Goal: Task Accomplishment & Management: Complete application form

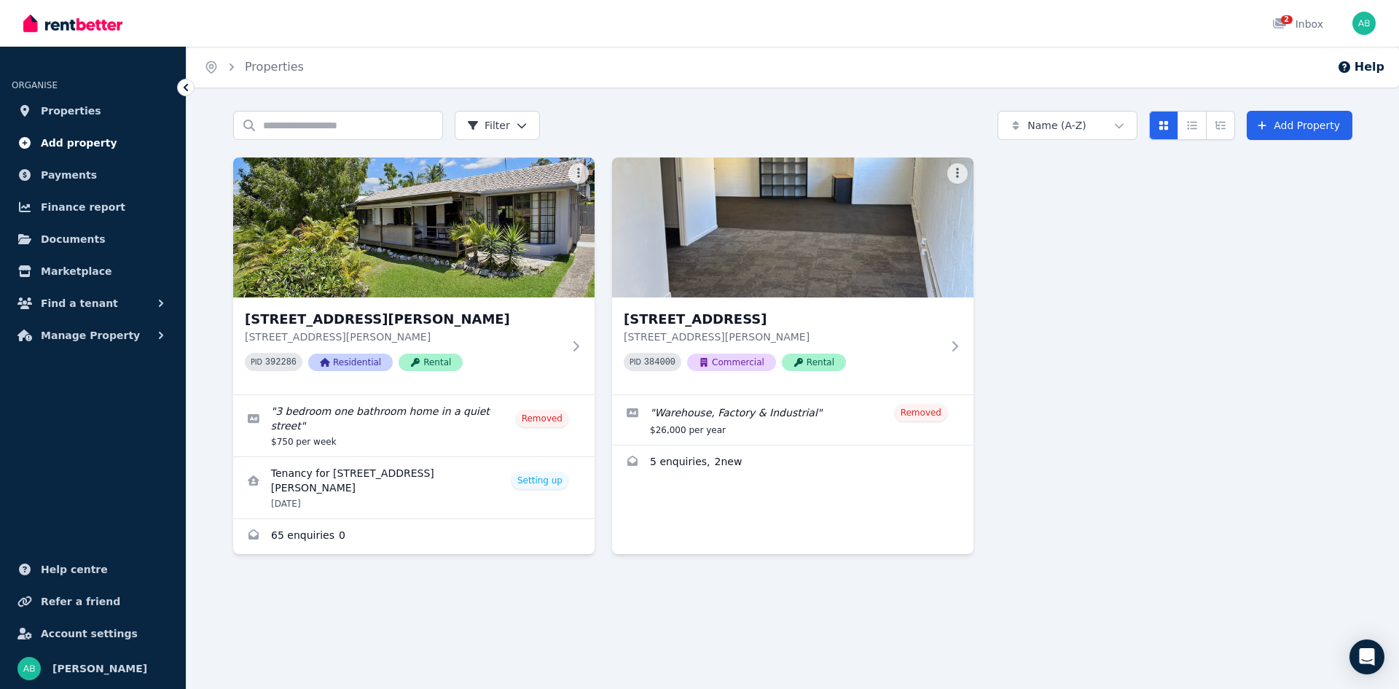
click at [77, 135] on span "Add property" at bounding box center [79, 142] width 77 height 17
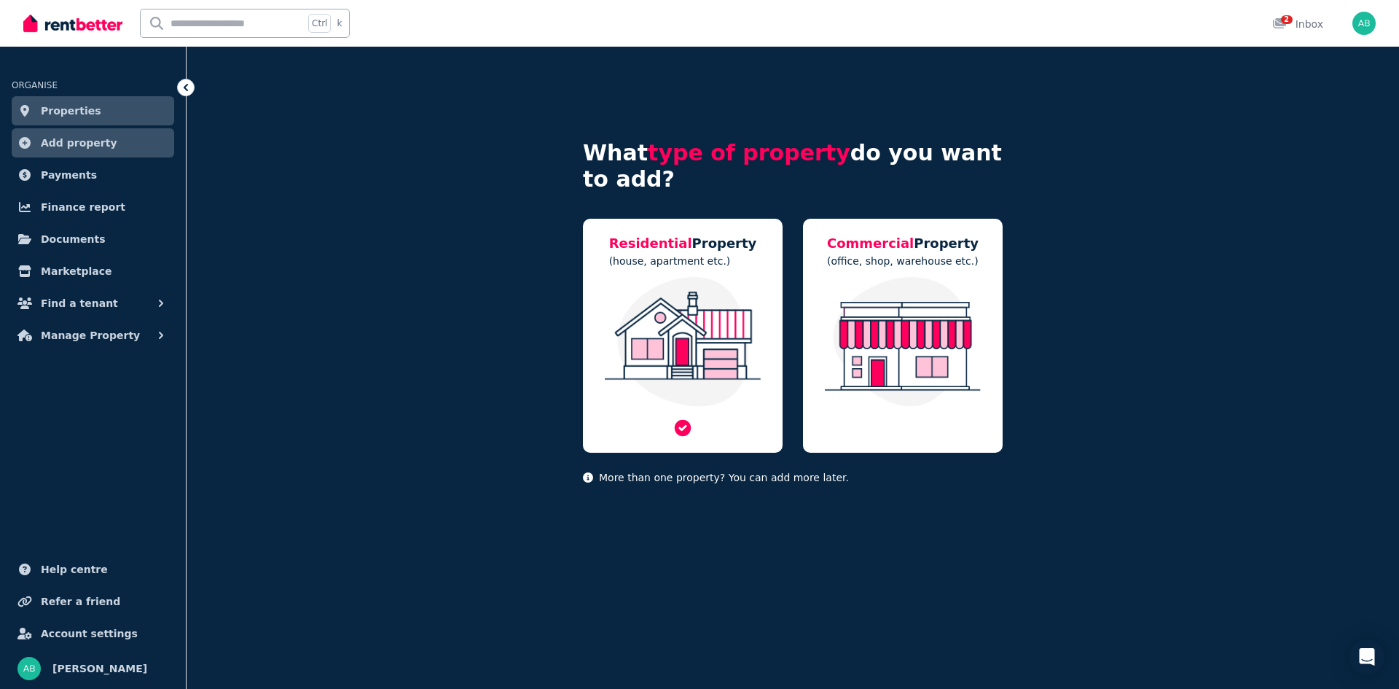
click at [638, 319] on img at bounding box center [682, 342] width 170 height 130
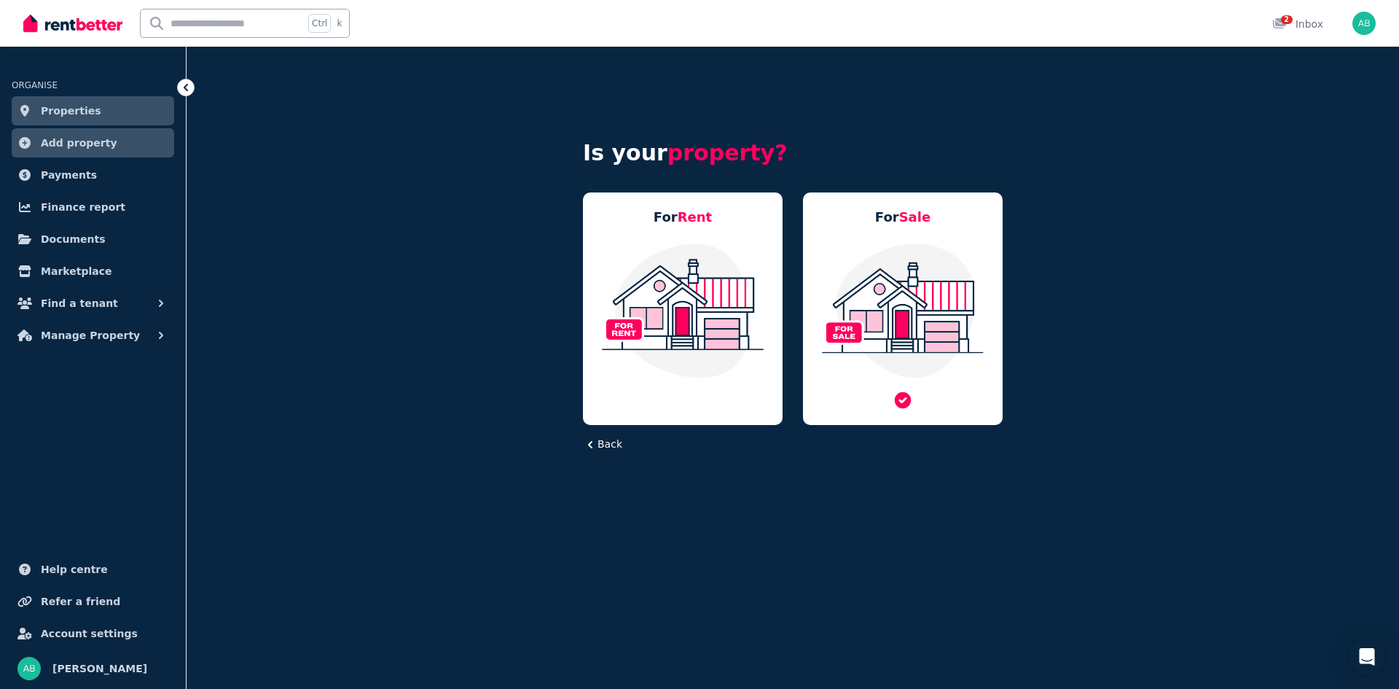
click at [875, 299] on img at bounding box center [902, 310] width 170 height 137
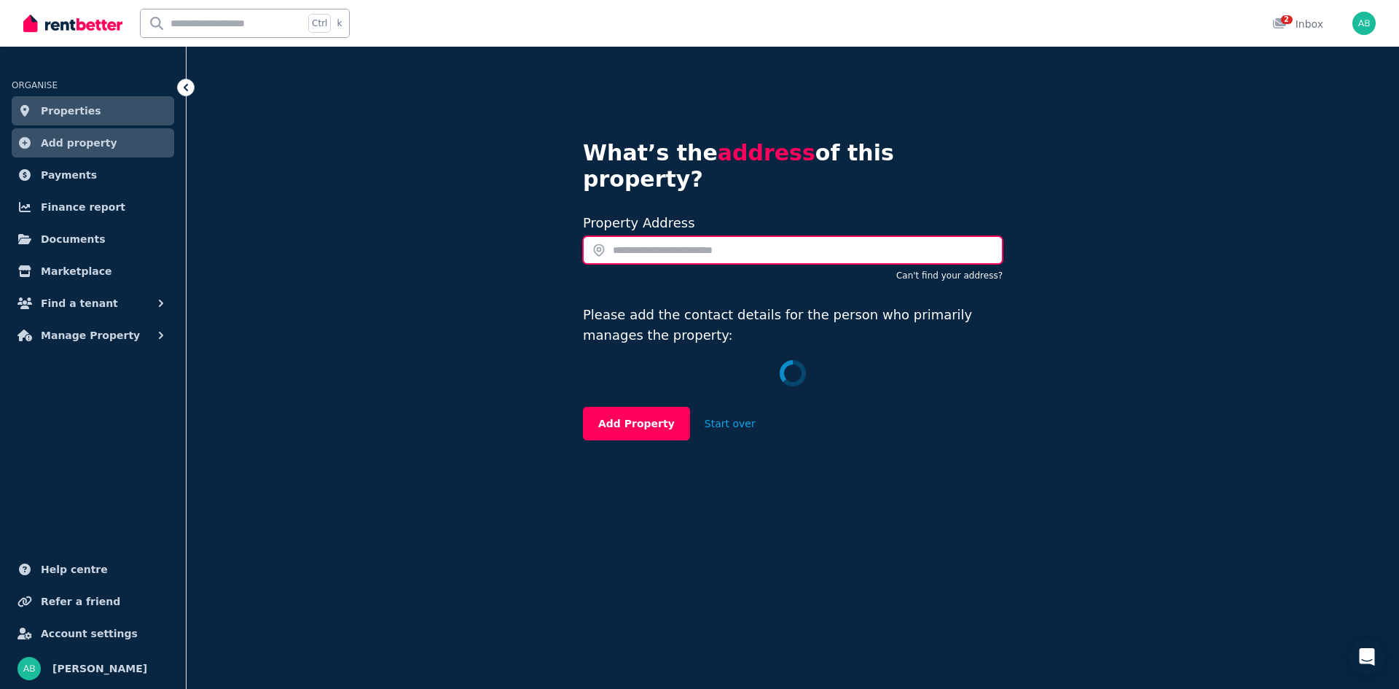
click at [638, 236] on input "text" at bounding box center [793, 250] width 420 height 28
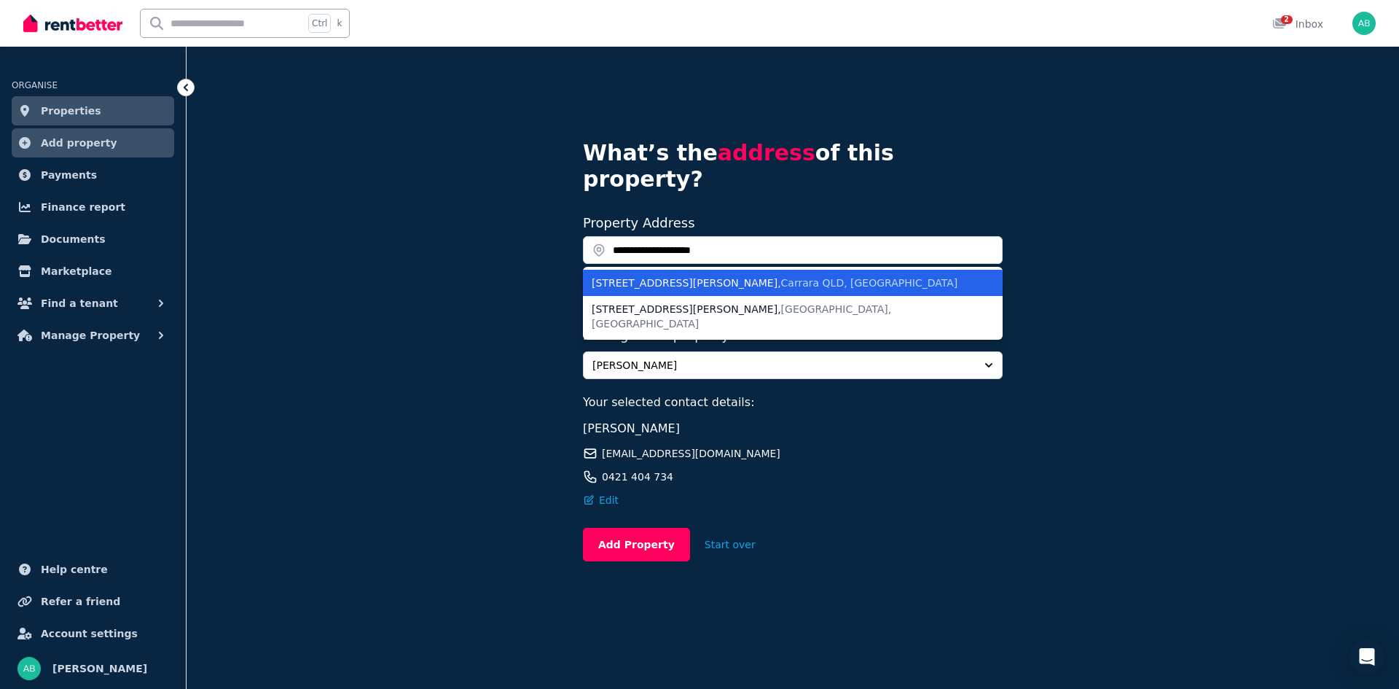
click at [781, 277] on span "Carrara QLD, [GEOGRAPHIC_DATA]" at bounding box center [869, 283] width 177 height 12
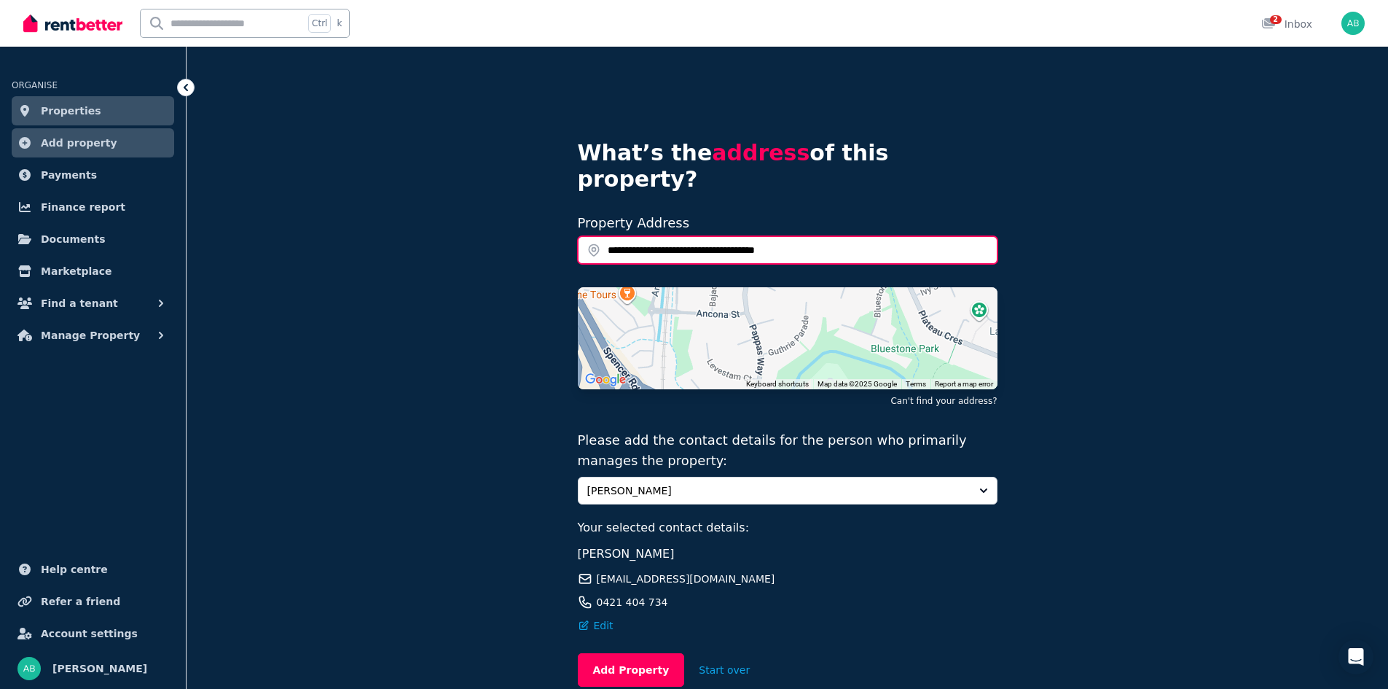
scroll to position [53, 0]
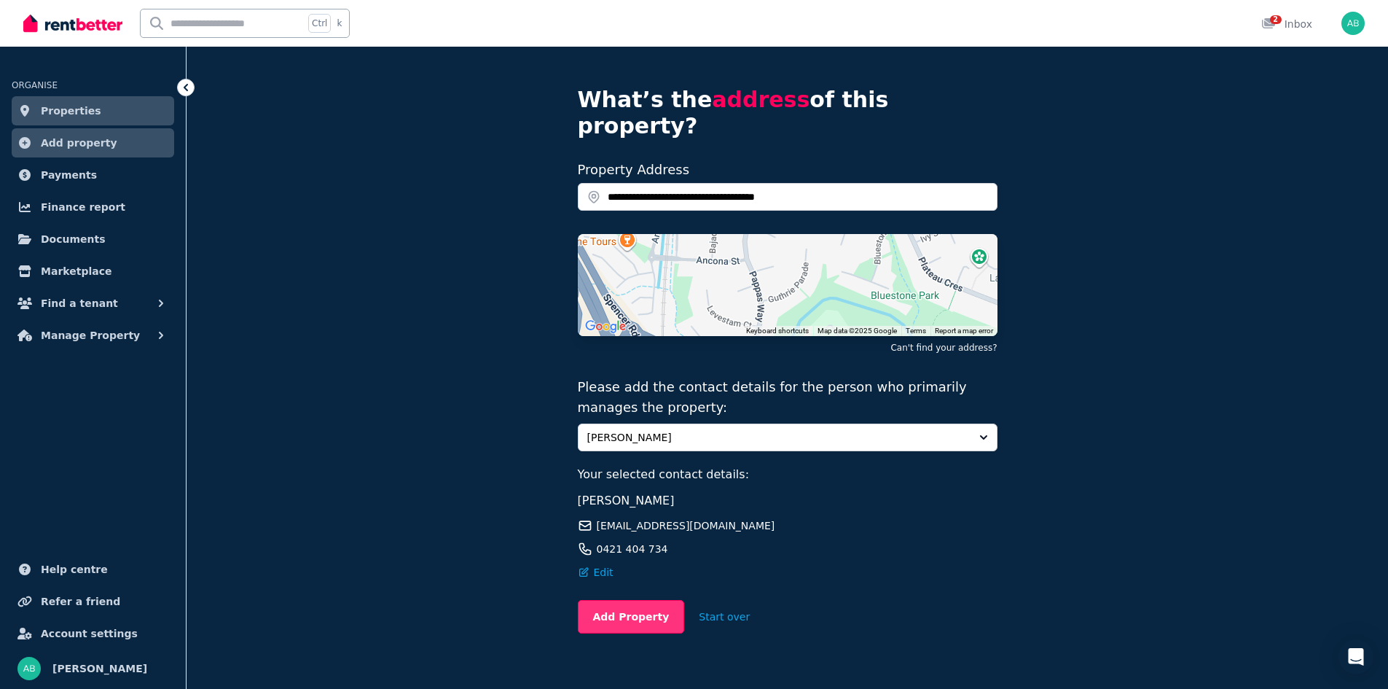
click at [635, 600] on button "Add Property" at bounding box center [631, 617] width 107 height 34
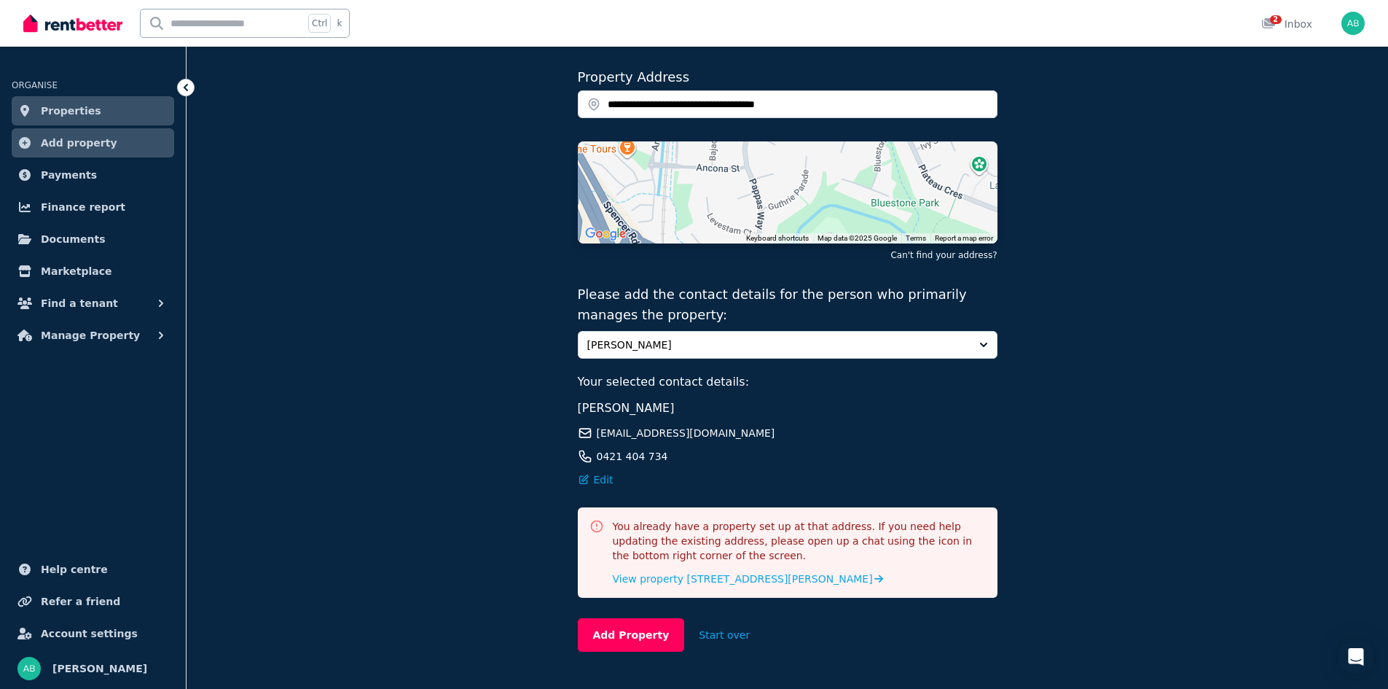
scroll to position [164, 0]
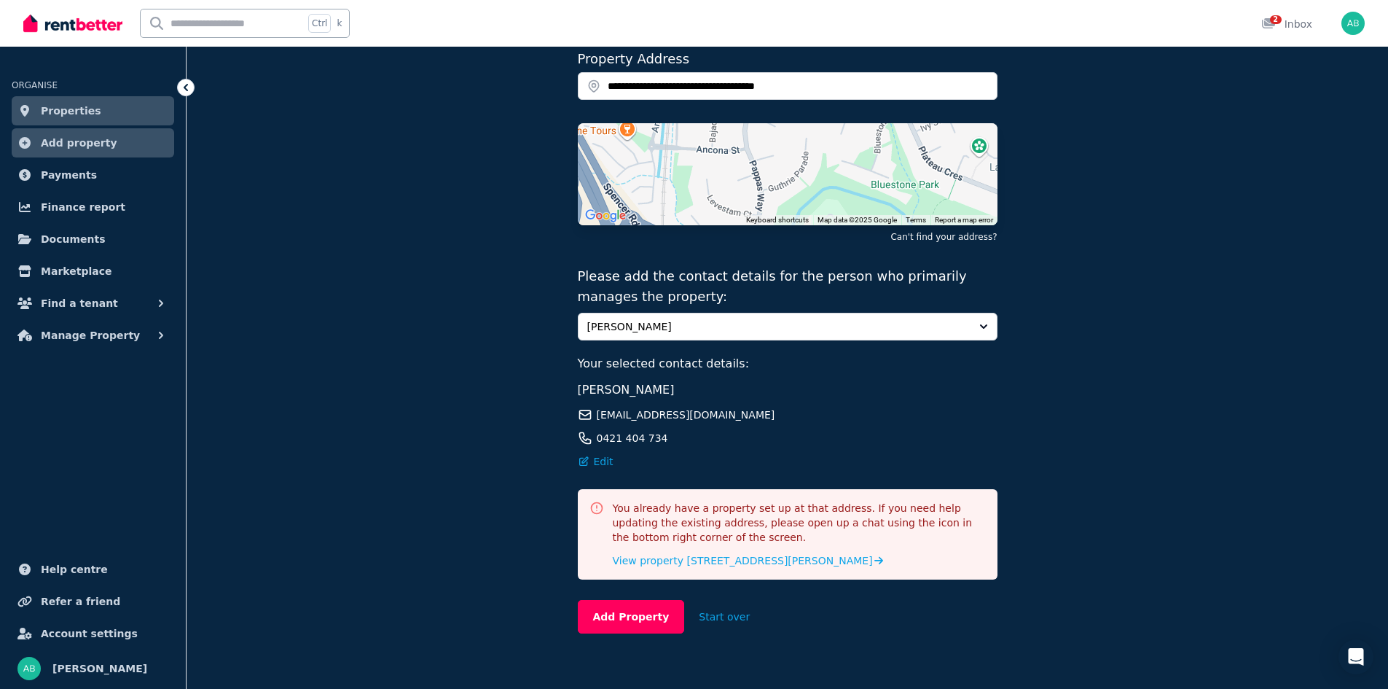
click at [780, 403] on div "[PERSON_NAME] [EMAIL_ADDRESS][DOMAIN_NAME] 0421 404 734 Edit" at bounding box center [788, 424] width 420 height 87
click at [643, 600] on button "Add Property" at bounding box center [631, 617] width 107 height 34
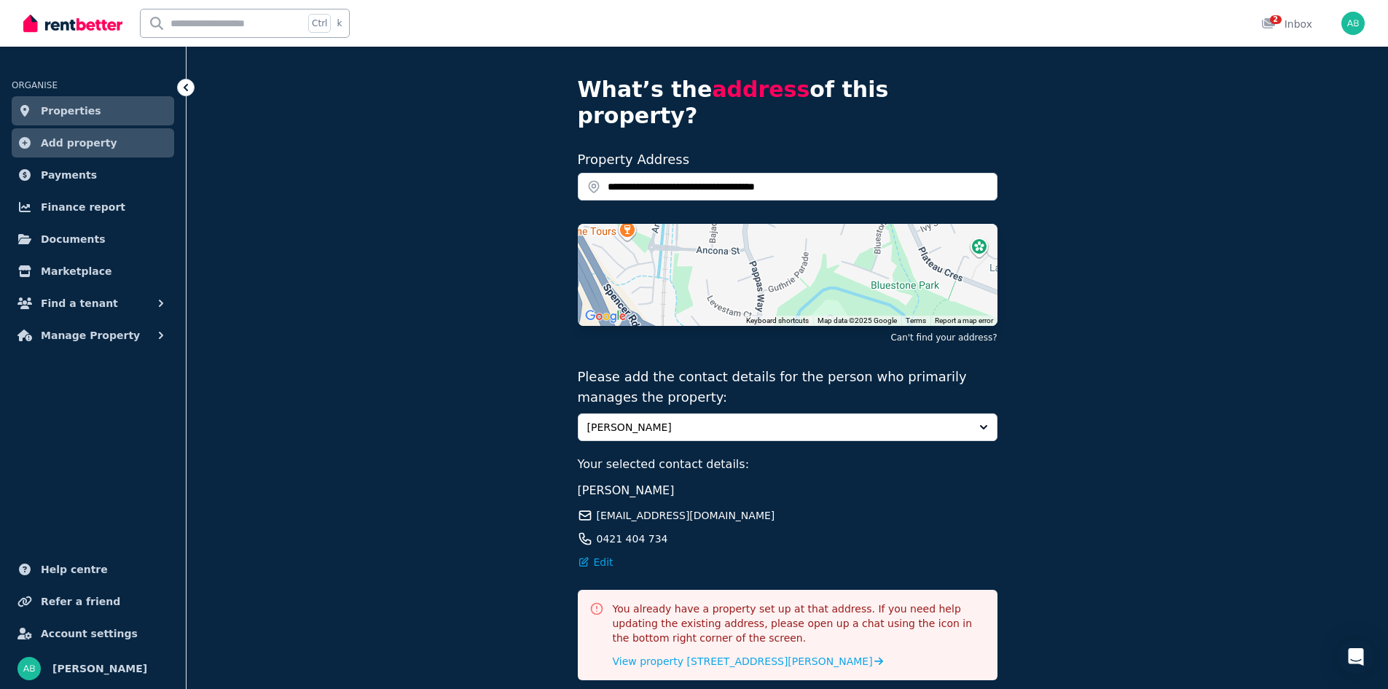
scroll to position [0, 0]
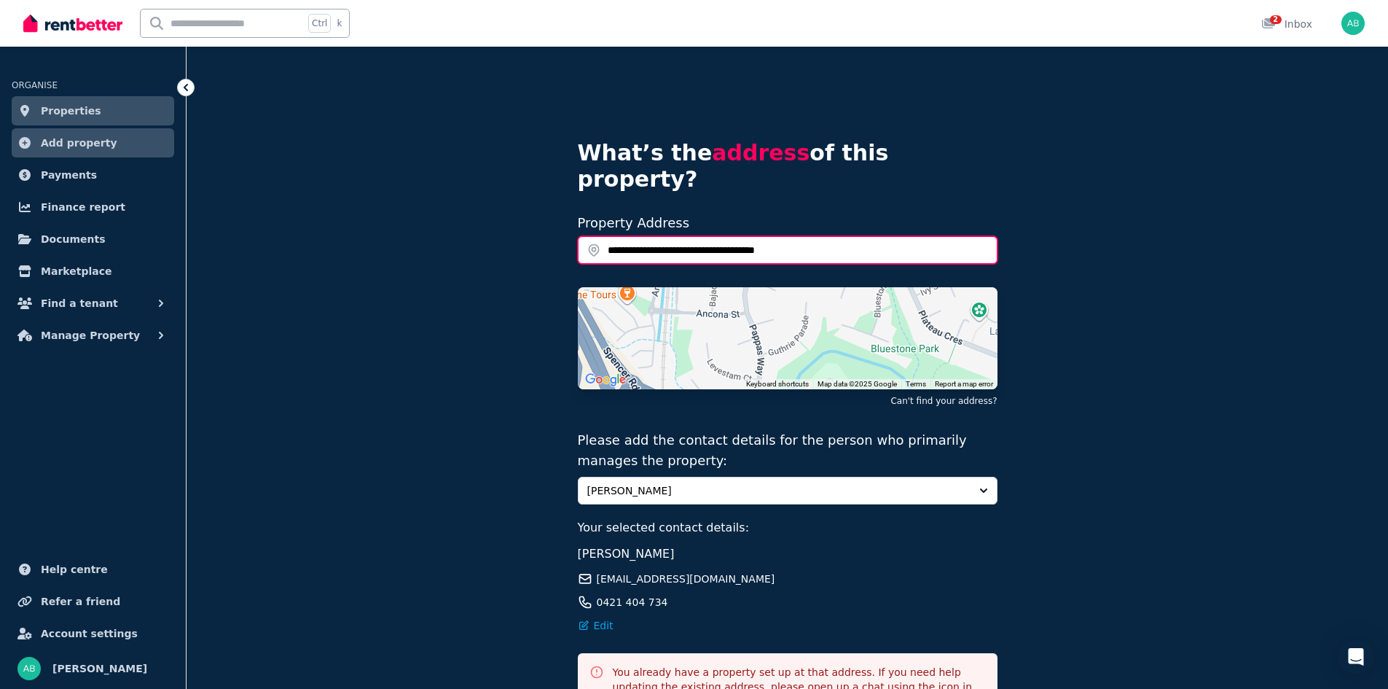
click at [612, 236] on input "**********" at bounding box center [788, 250] width 420 height 28
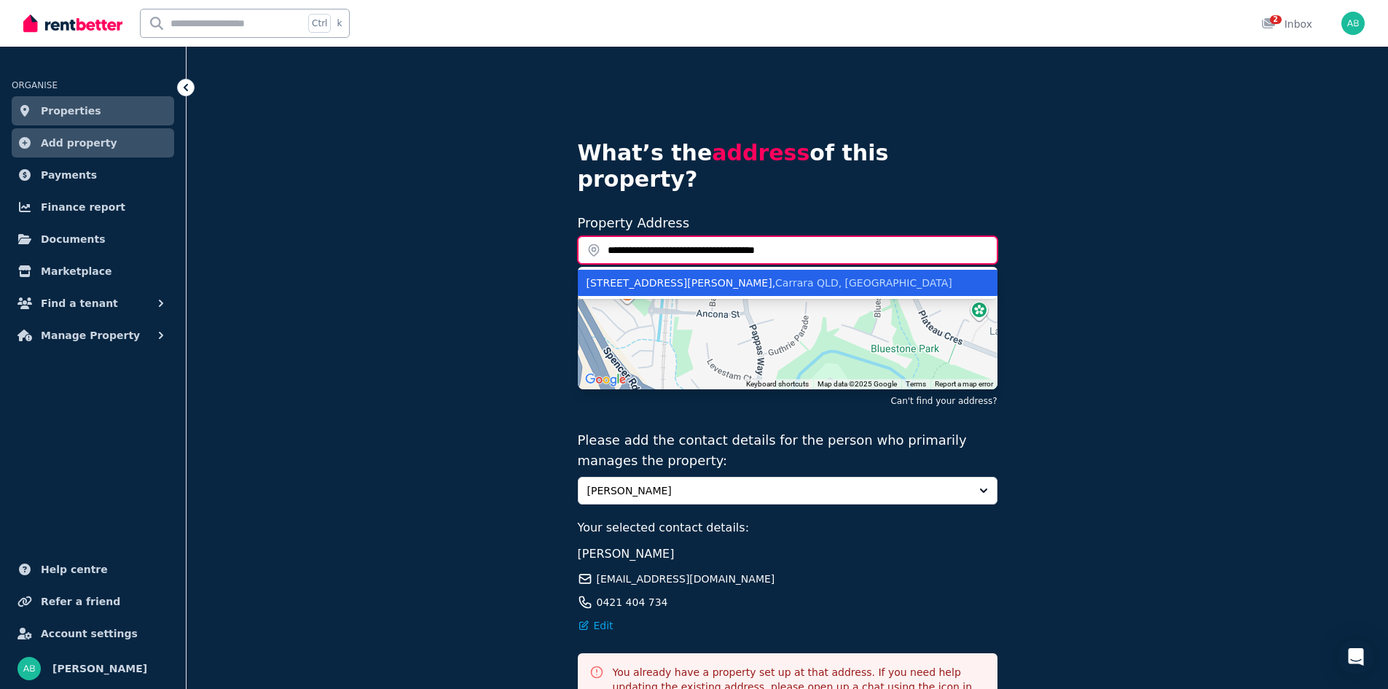
type input "**********"
click at [775, 277] on span "Carrara QLD, [GEOGRAPHIC_DATA]" at bounding box center [863, 283] width 177 height 12
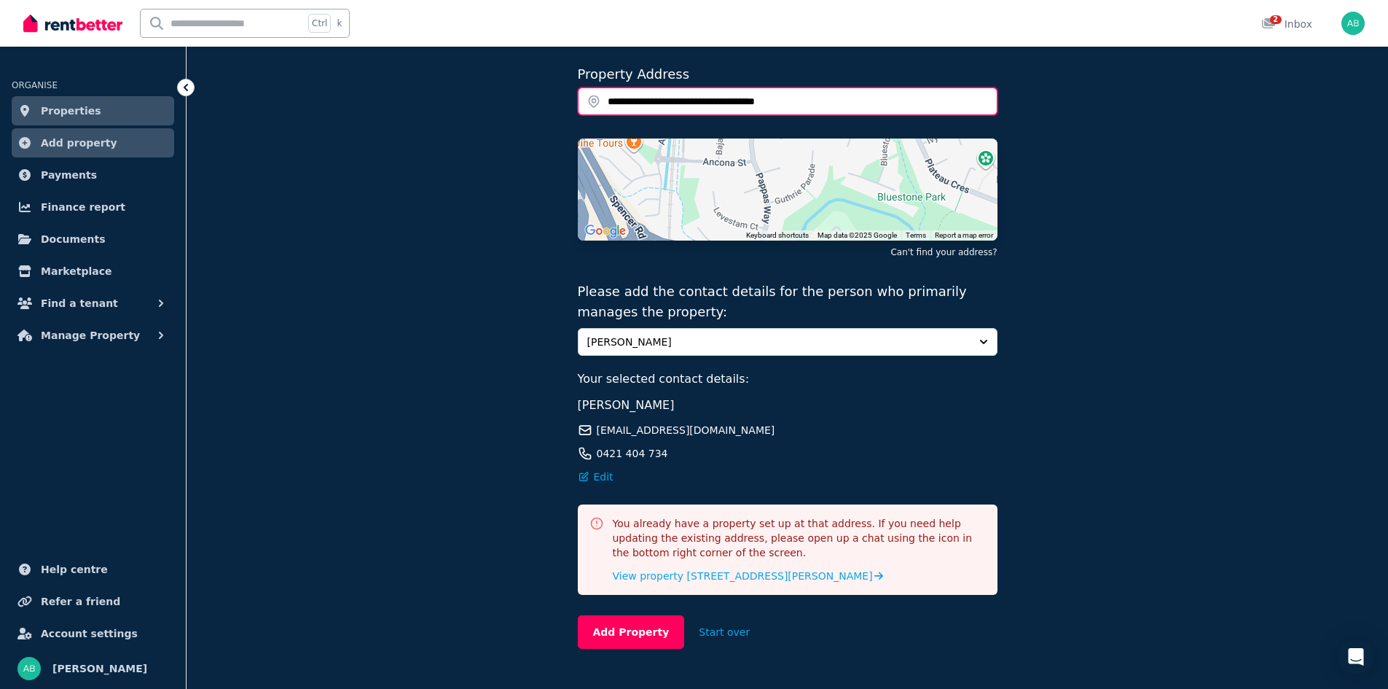
scroll to position [164, 0]
